Goal: Transaction & Acquisition: Purchase product/service

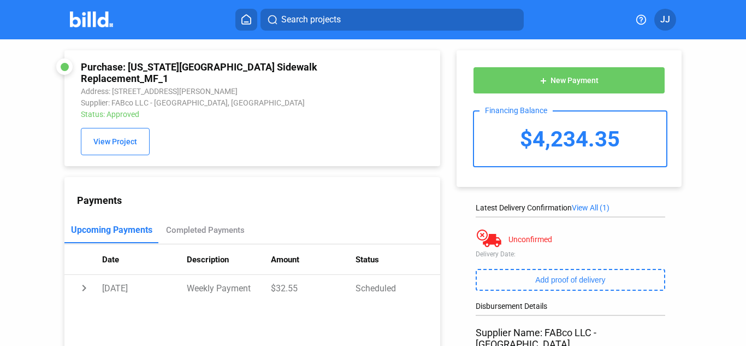
click at [99, 9] on div "Search projects JJ" at bounding box center [373, 20] width 729 height 22
click at [94, 13] on img at bounding box center [91, 19] width 43 height 16
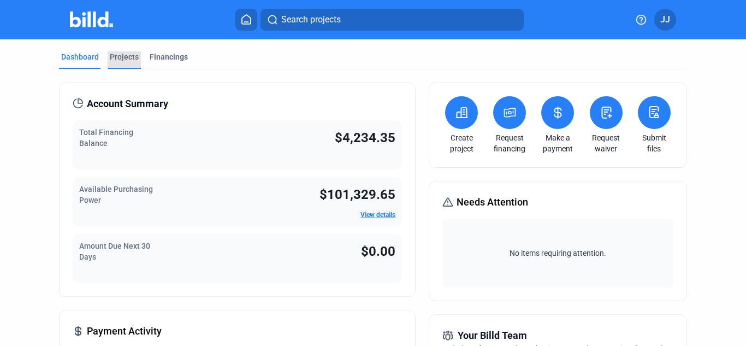
click at [129, 60] on div "Projects" at bounding box center [124, 56] width 29 height 11
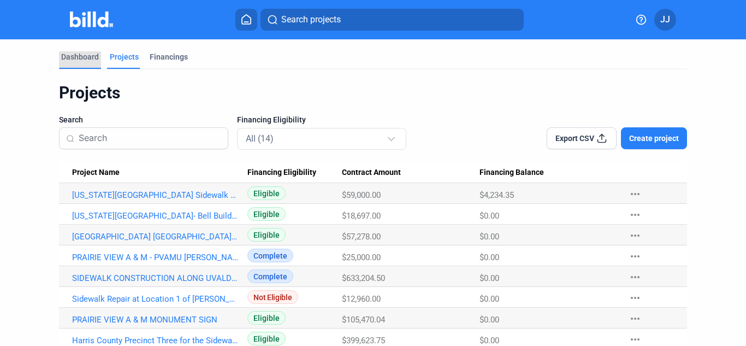
click at [74, 55] on div "Dashboard" at bounding box center [80, 56] width 38 height 11
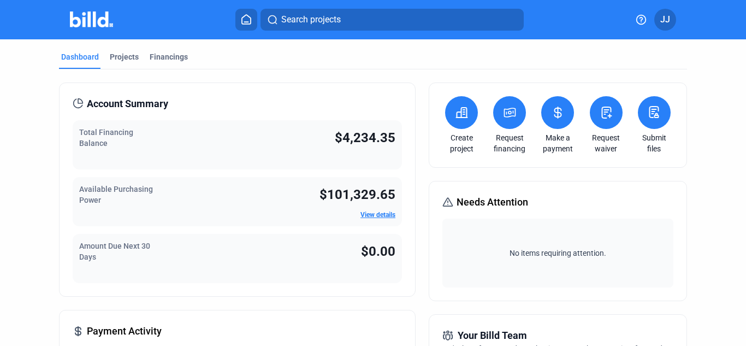
click at [455, 110] on icon at bounding box center [462, 112] width 14 height 13
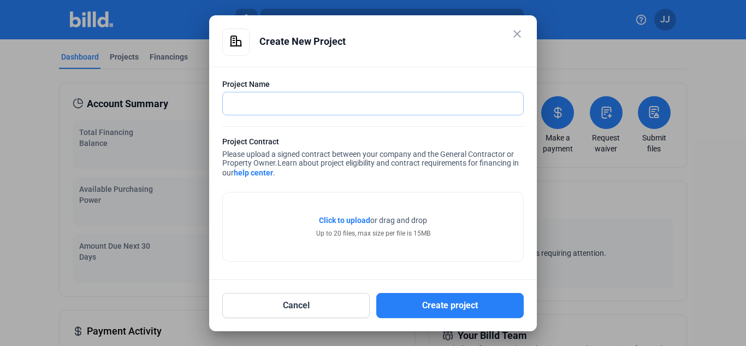
click at [289, 98] on input "text" at bounding box center [367, 103] width 288 height 22
type input "[GEOGRAPHIC_DATA] Concrete Paving"
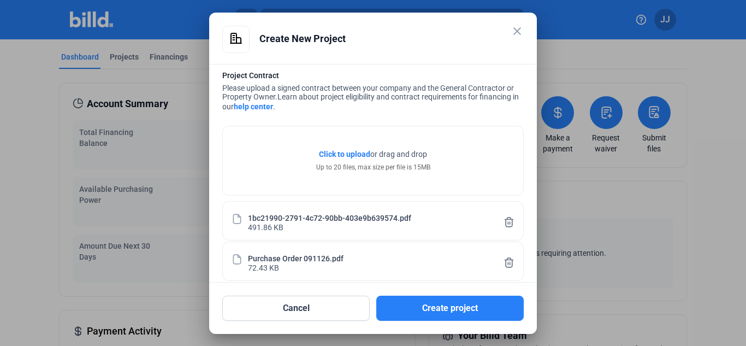
scroll to position [76, 0]
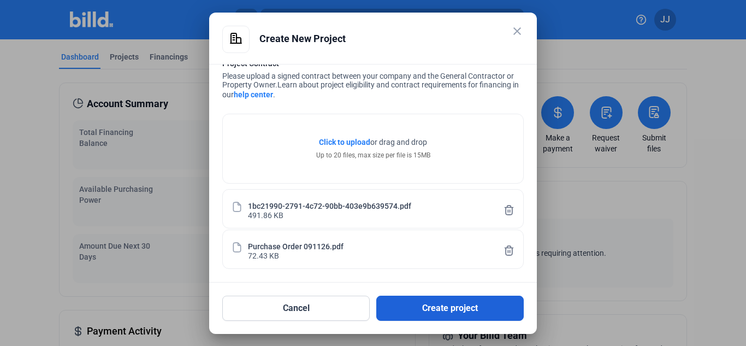
click at [427, 316] on button "Create project" at bounding box center [450, 308] width 148 height 25
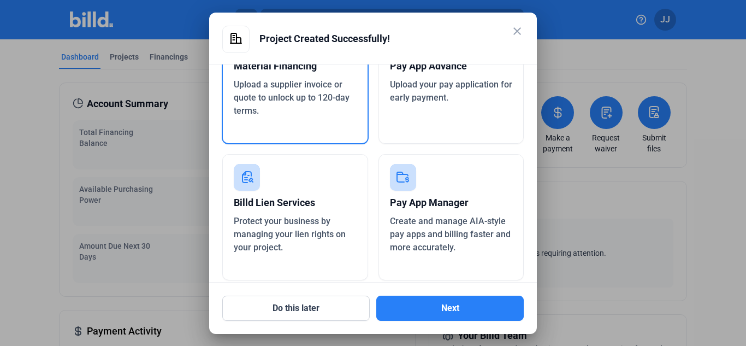
scroll to position [93, 0]
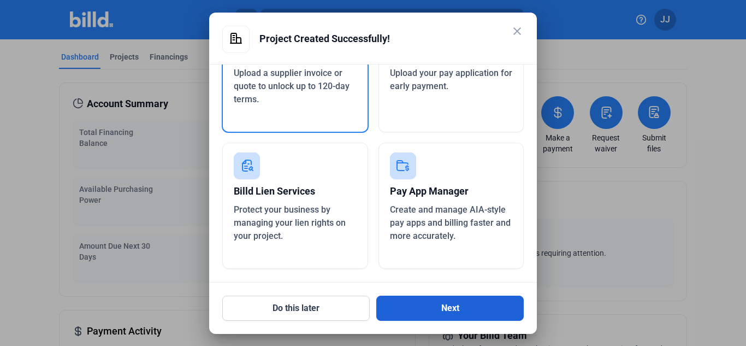
click at [422, 308] on button "Next" at bounding box center [450, 308] width 148 height 25
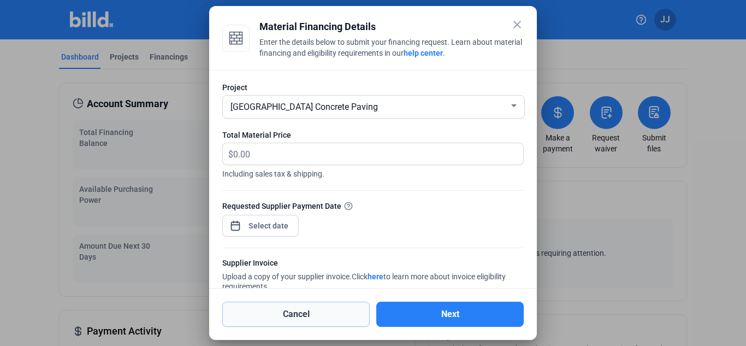
click at [317, 314] on button "Cancel" at bounding box center [296, 314] width 148 height 25
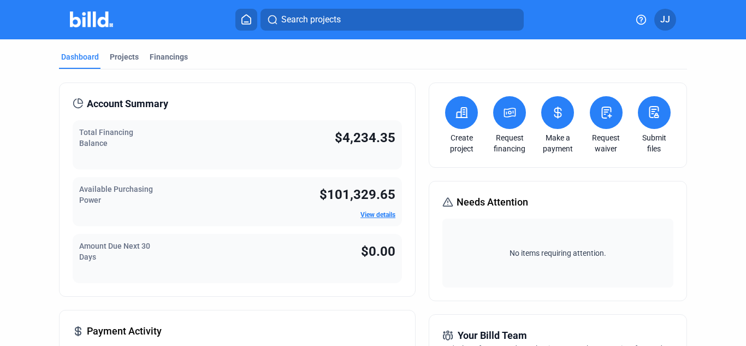
click at [493, 116] on button at bounding box center [509, 112] width 33 height 33
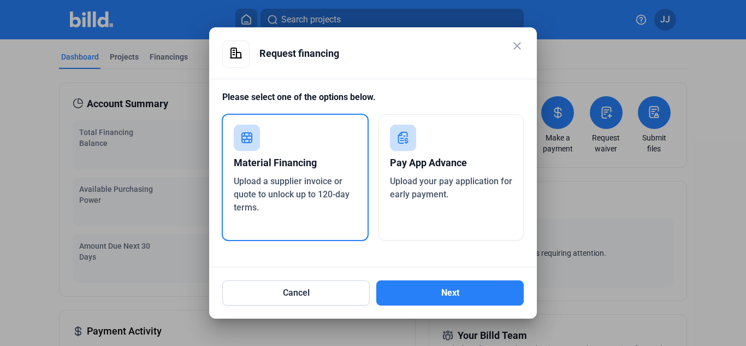
click at [327, 161] on div "Material Financing" at bounding box center [295, 163] width 123 height 24
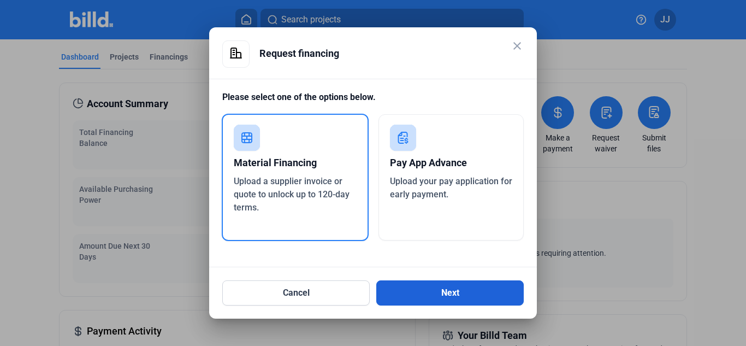
click at [411, 295] on button "Next" at bounding box center [450, 292] width 148 height 25
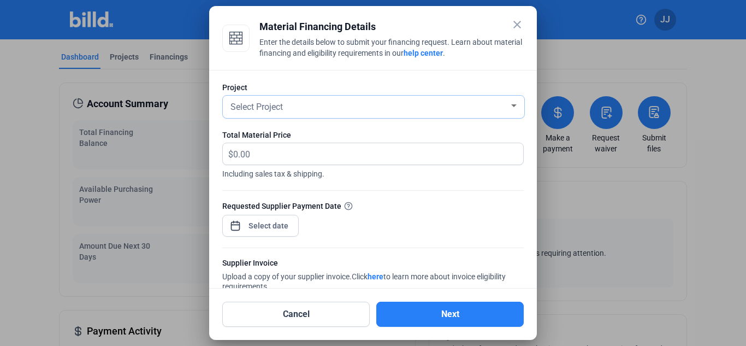
click at [338, 112] on div "Select Project" at bounding box center [368, 105] width 281 height 15
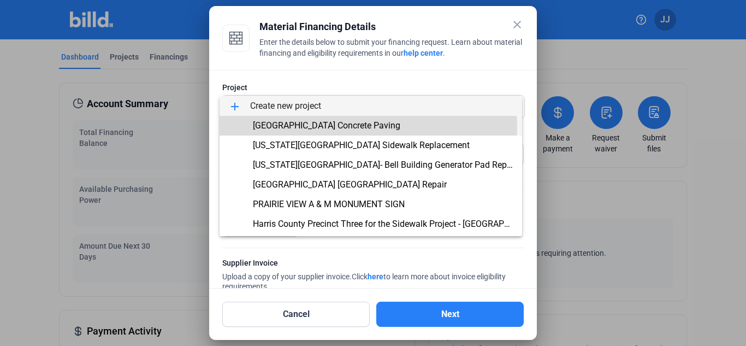
click at [337, 128] on span "[GEOGRAPHIC_DATA] Concrete Paving" at bounding box center [327, 125] width 148 height 10
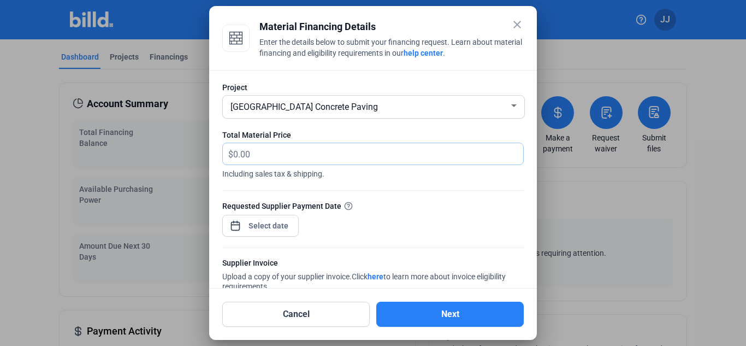
click at [332, 151] on input "text" at bounding box center [378, 153] width 290 height 21
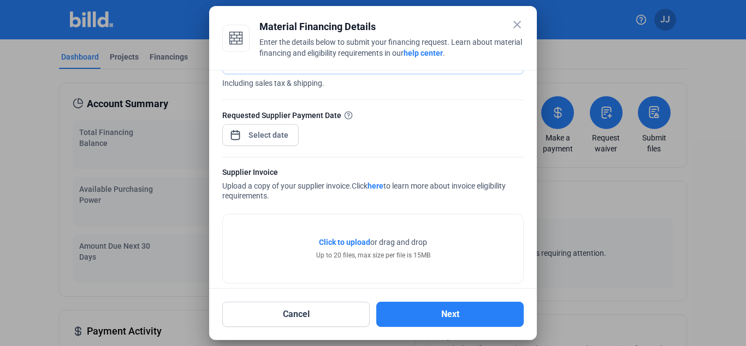
scroll to position [105, 0]
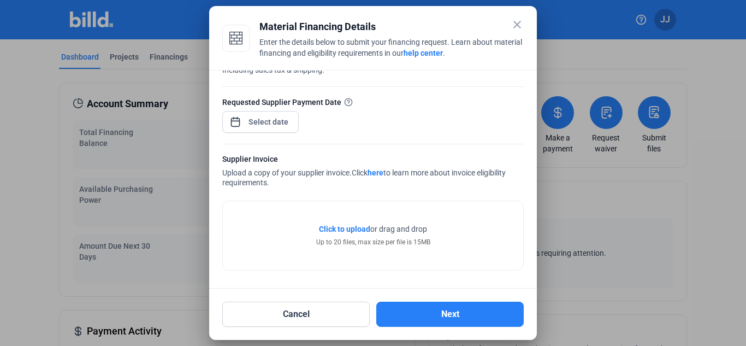
type input "2,240.00"
click at [269, 122] on div "close Material Financing Details Enter the details below to submit your financi…" at bounding box center [373, 173] width 746 height 346
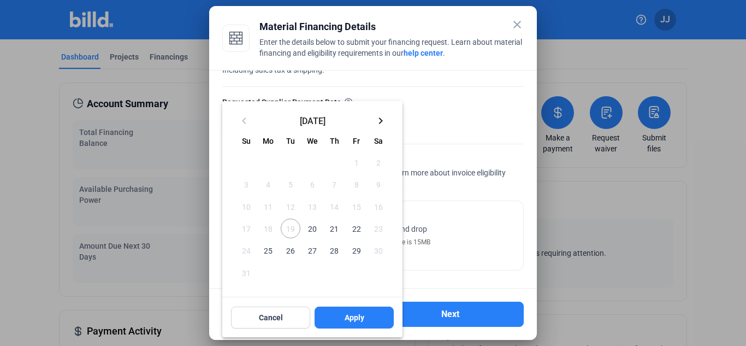
click at [461, 129] on div at bounding box center [373, 173] width 746 height 346
click at [336, 229] on span "21" at bounding box center [335, 229] width 20 height 20
click at [363, 320] on span "Apply" at bounding box center [355, 317] width 20 height 11
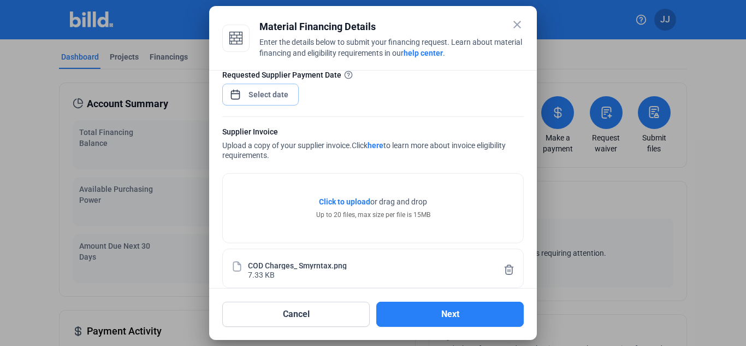
scroll to position [145, 0]
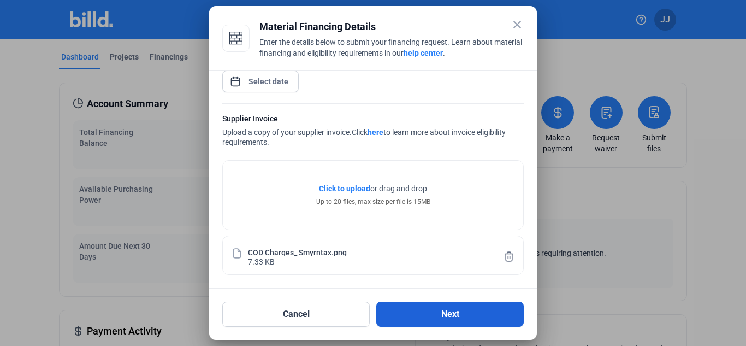
click at [452, 311] on button "Next" at bounding box center [450, 314] width 148 height 25
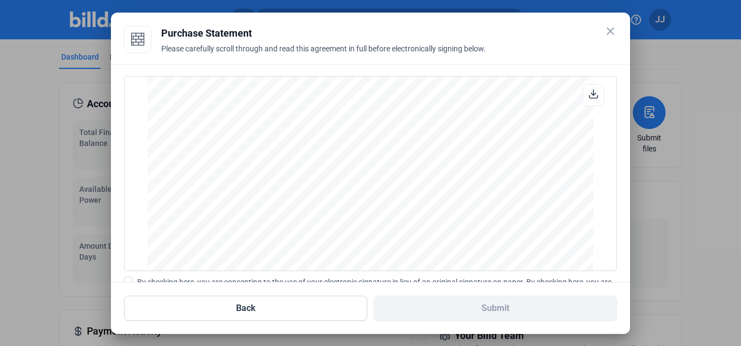
scroll to position [126, 0]
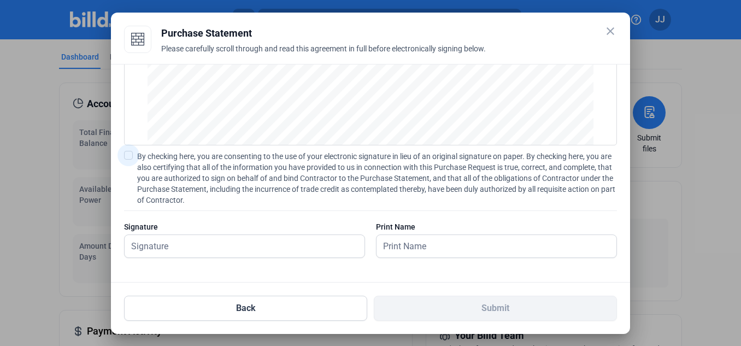
click at [129, 158] on span at bounding box center [128, 155] width 9 height 9
click at [0, 0] on input "By checking here, you are consenting to the use of your electronic signature in…" at bounding box center [0, 0] width 0 height 0
click at [158, 246] on input "text" at bounding box center [239, 246] width 228 height 22
type input "[PERSON_NAME]"
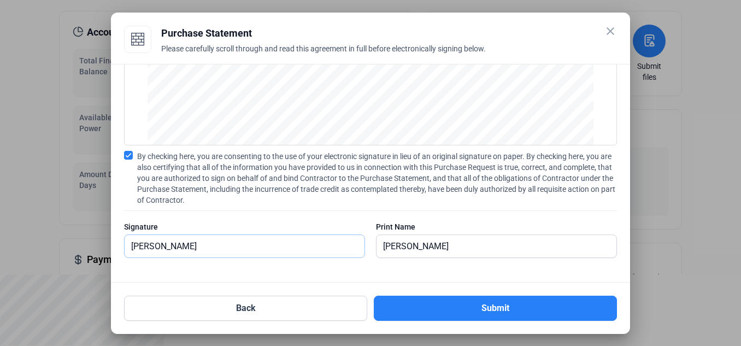
scroll to position [73, 0]
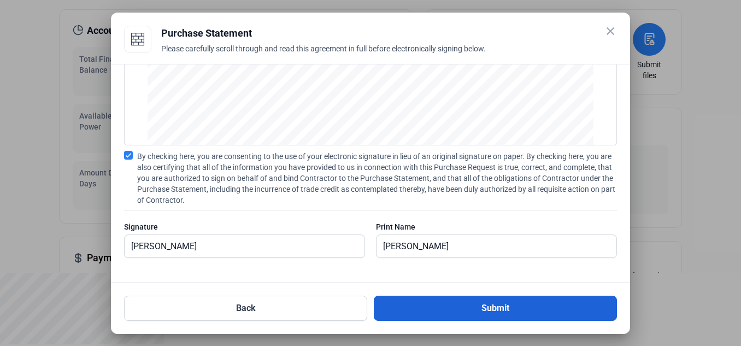
click at [463, 310] on button "Submit" at bounding box center [495, 308] width 243 height 25
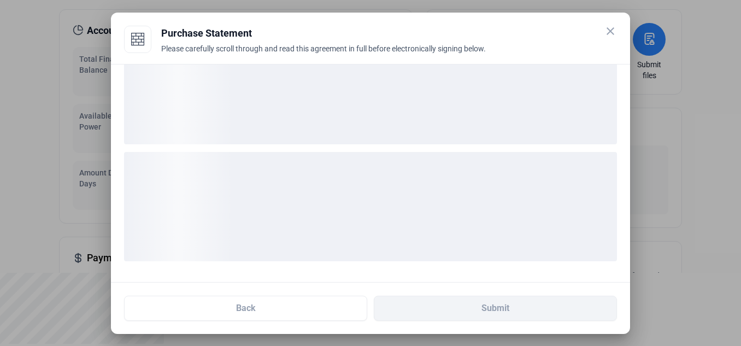
scroll to position [41, 0]
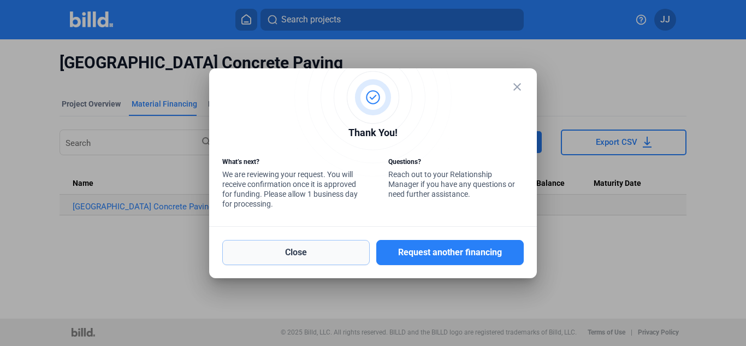
click at [350, 254] on button "Close" at bounding box center [296, 252] width 148 height 25
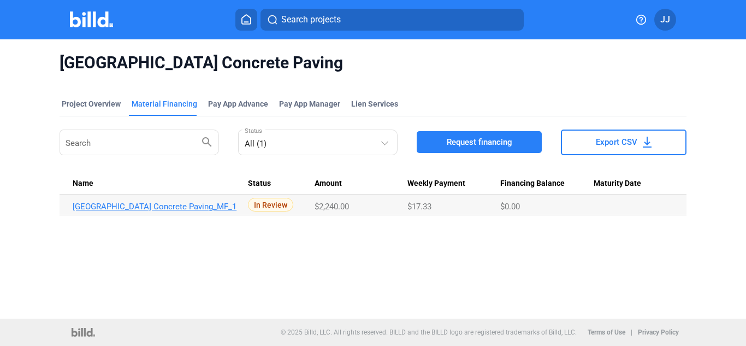
click at [226, 209] on link "[GEOGRAPHIC_DATA] Concrete Paving_MF_1" at bounding box center [156, 207] width 166 height 10
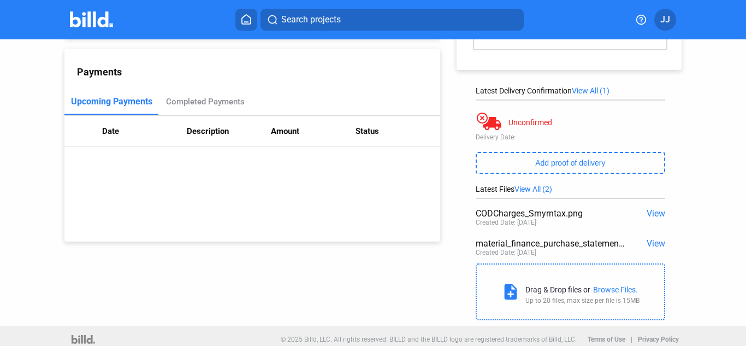
scroll to position [125, 0]
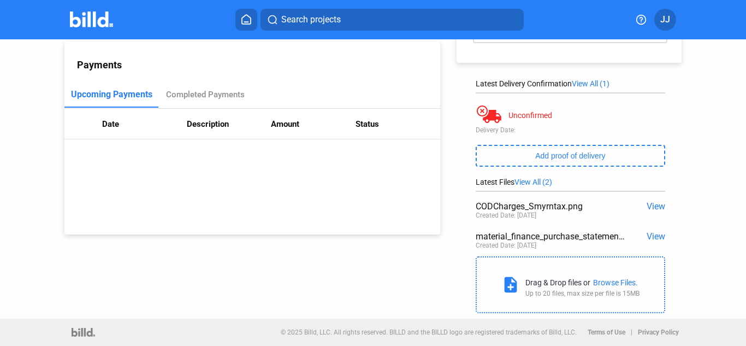
click at [649, 203] on span "View" at bounding box center [656, 206] width 19 height 10
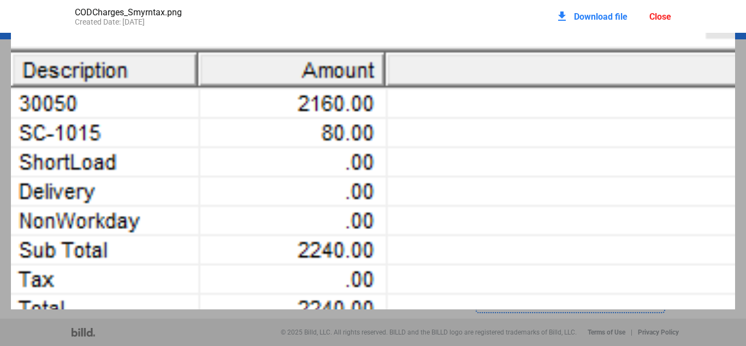
scroll to position [0, 0]
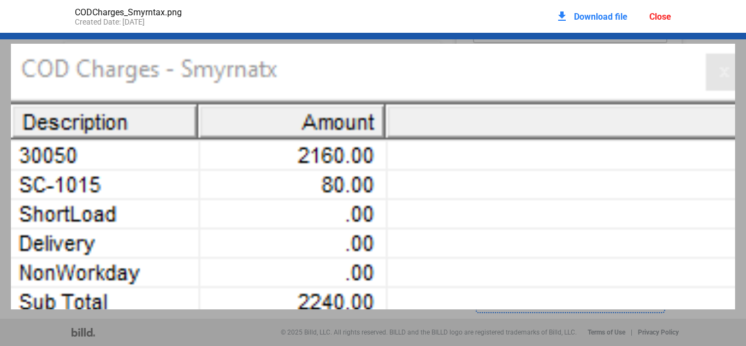
click at [665, 16] on div "Close" at bounding box center [661, 16] width 22 height 10
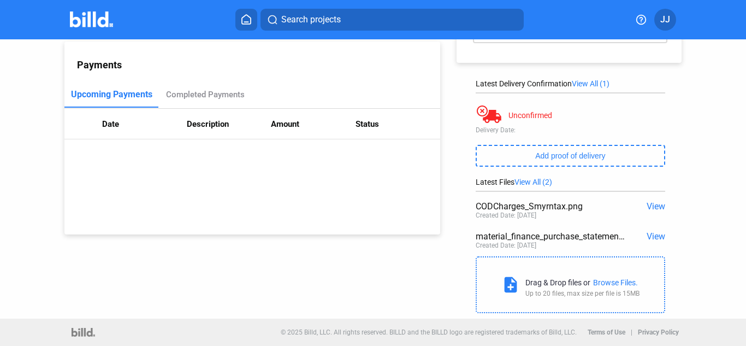
click at [648, 236] on span "View" at bounding box center [656, 236] width 19 height 10
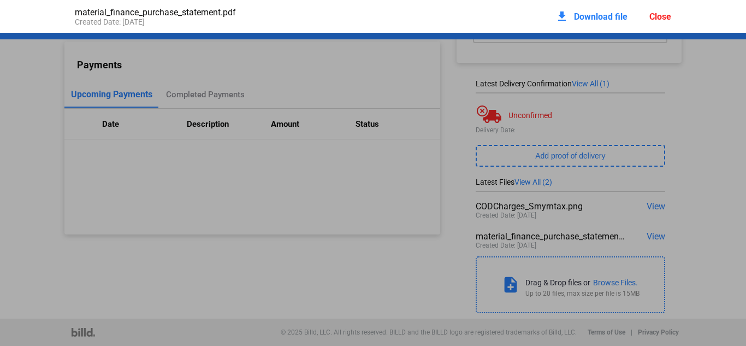
scroll to position [5, 0]
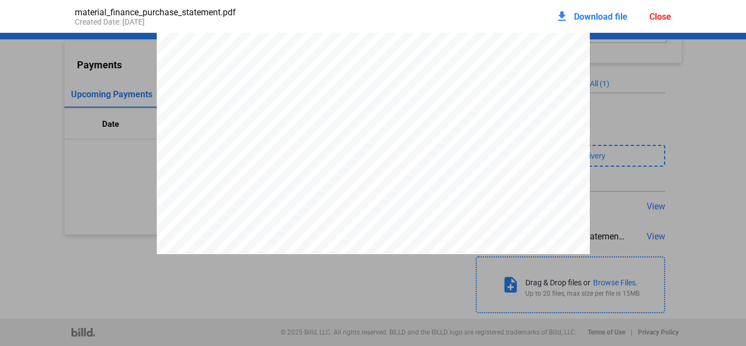
click at [659, 14] on div "Close" at bounding box center [661, 16] width 22 height 10
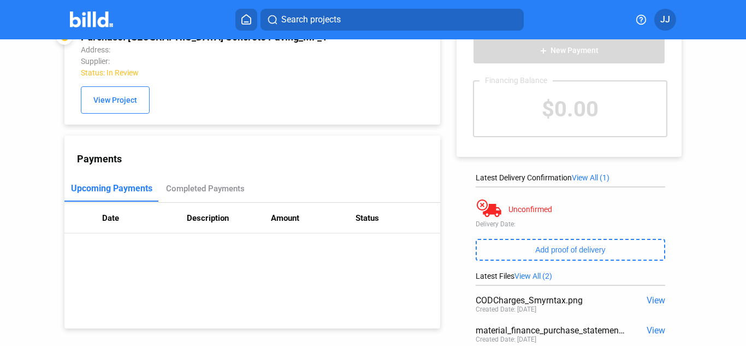
scroll to position [0, 0]
